Goal: Transaction & Acquisition: Purchase product/service

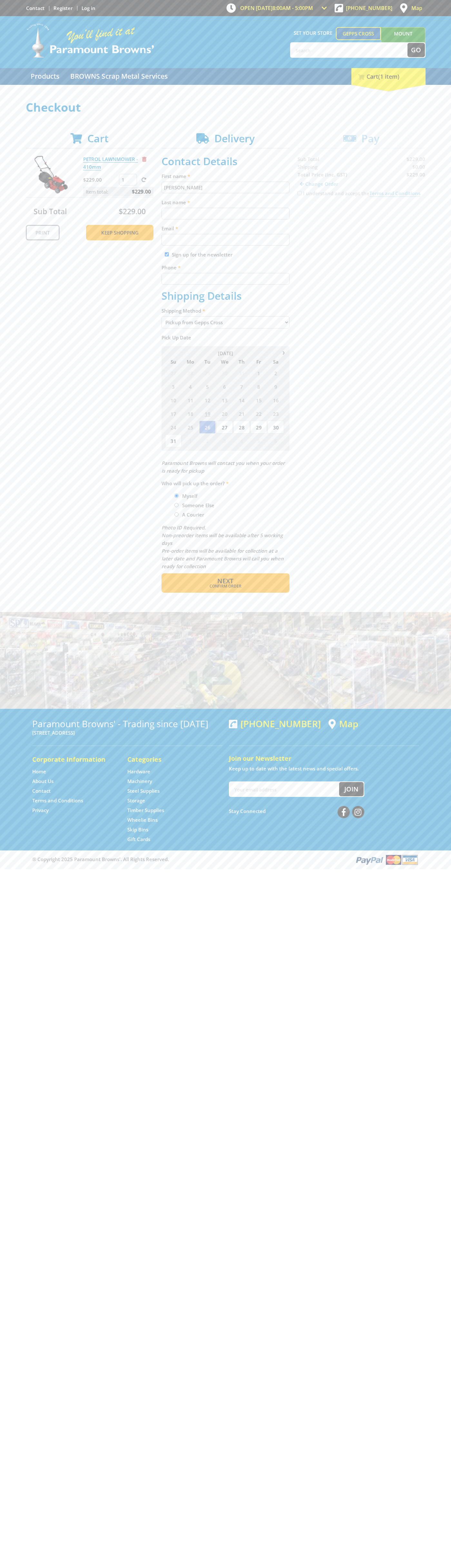
type input "[PERSON_NAME]"
type input "[EMAIL_ADDRESS][DOMAIN_NAME]"
type input "0293744000"
click at [225, 581] on span "Next" at bounding box center [225, 581] width 16 height 9
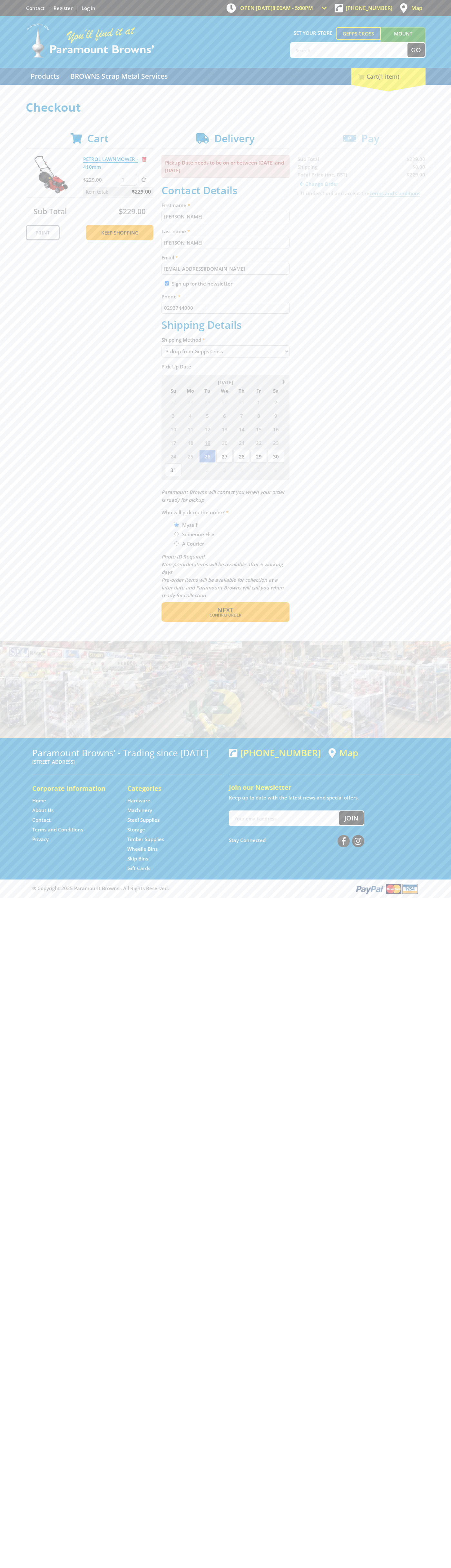
type input "[PERSON_NAME]"
click at [225, 615] on span "Confirm order" at bounding box center [226, 615] width 100 height 4
click at [225, 610] on span "Next" at bounding box center [225, 610] width 16 height 9
